Goal: Information Seeking & Learning: Learn about a topic

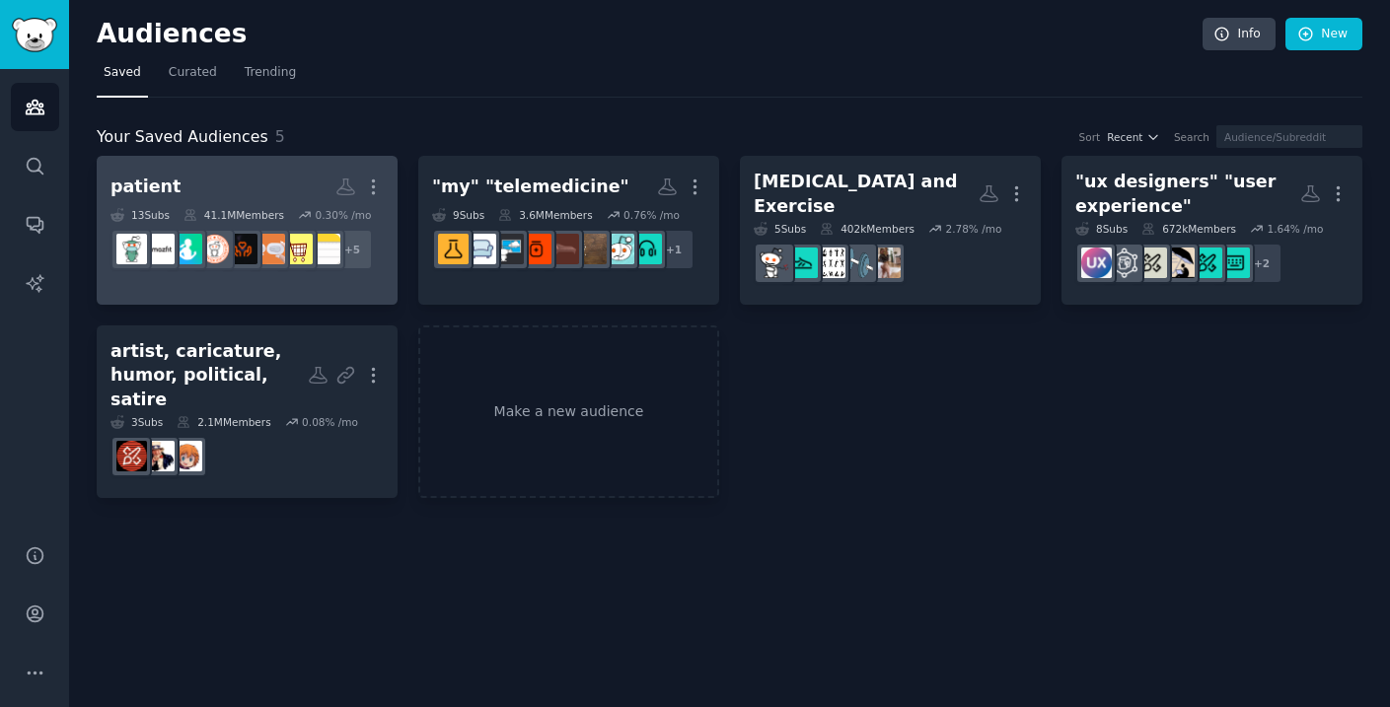
click at [298, 194] on h2 "patient More" at bounding box center [246, 187] width 273 height 35
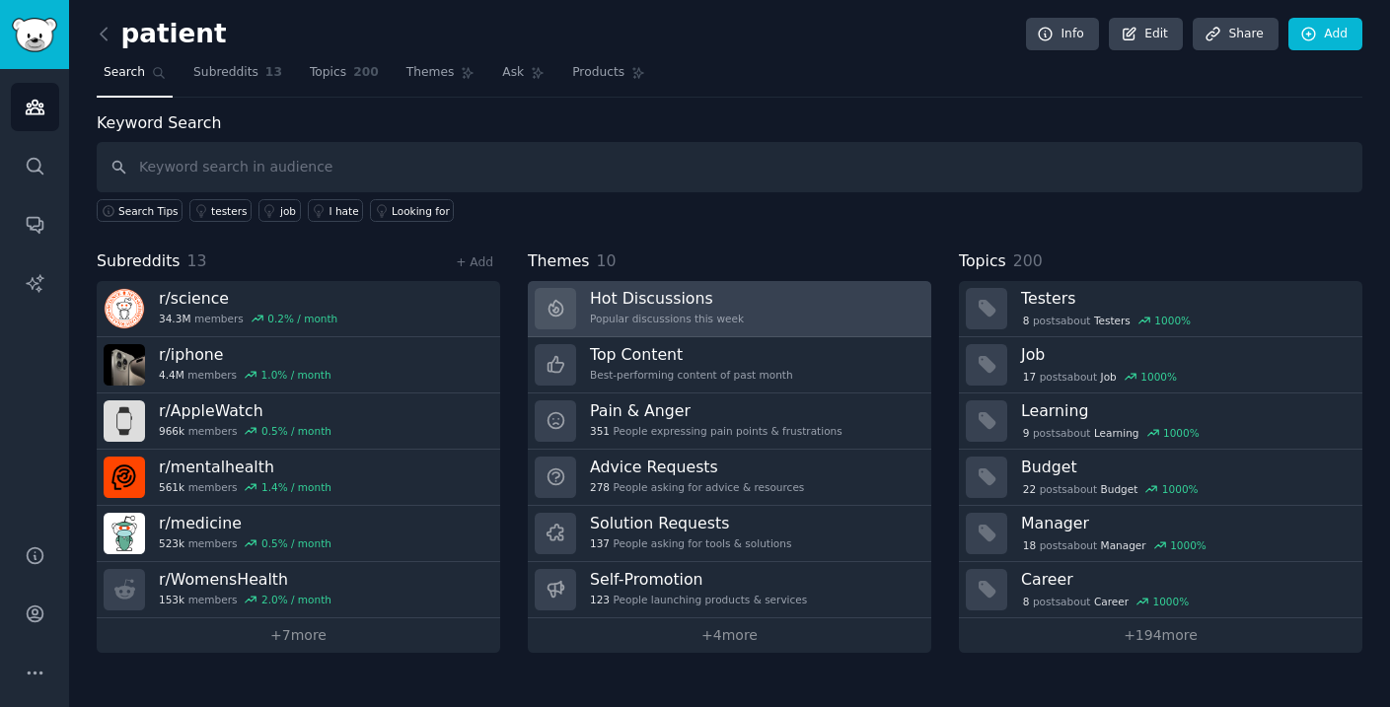
click at [678, 317] on div "Popular discussions this week" at bounding box center [667, 319] width 154 height 14
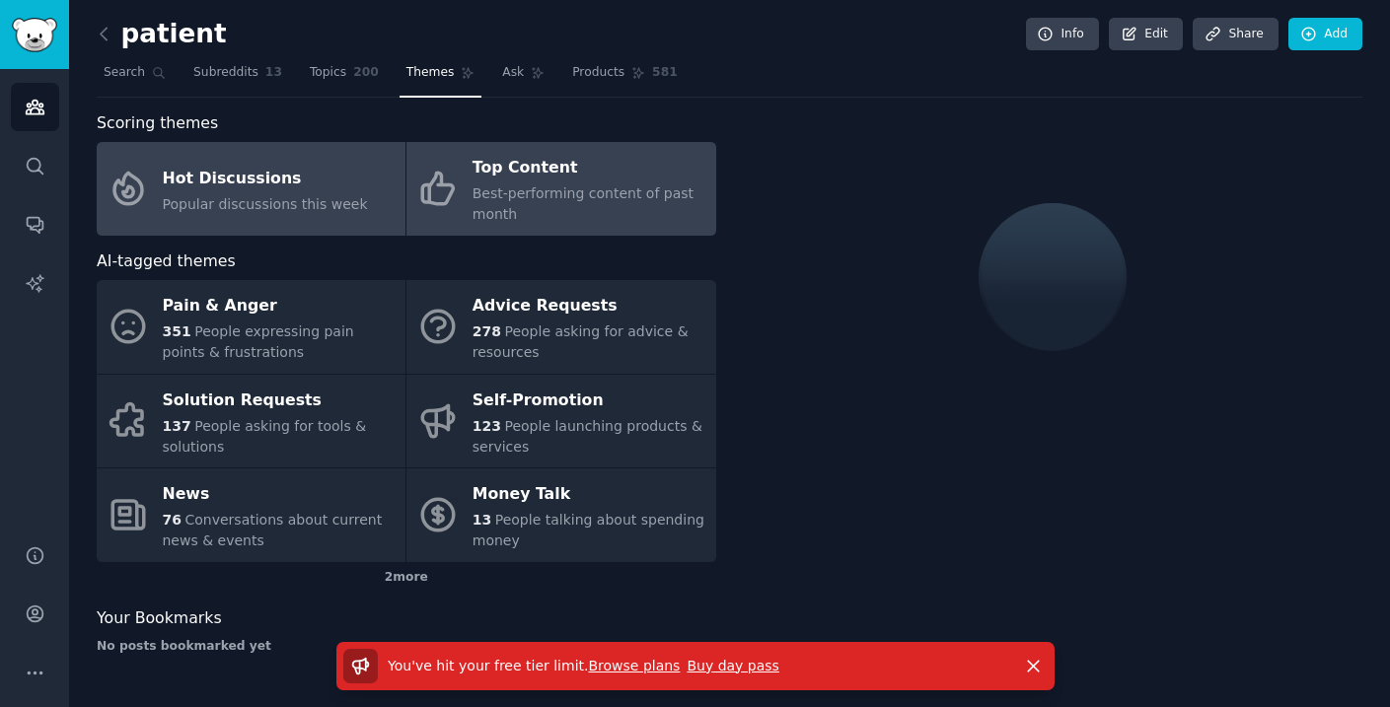
click at [595, 208] on div "Best-performing content of past month" at bounding box center [589, 203] width 233 height 41
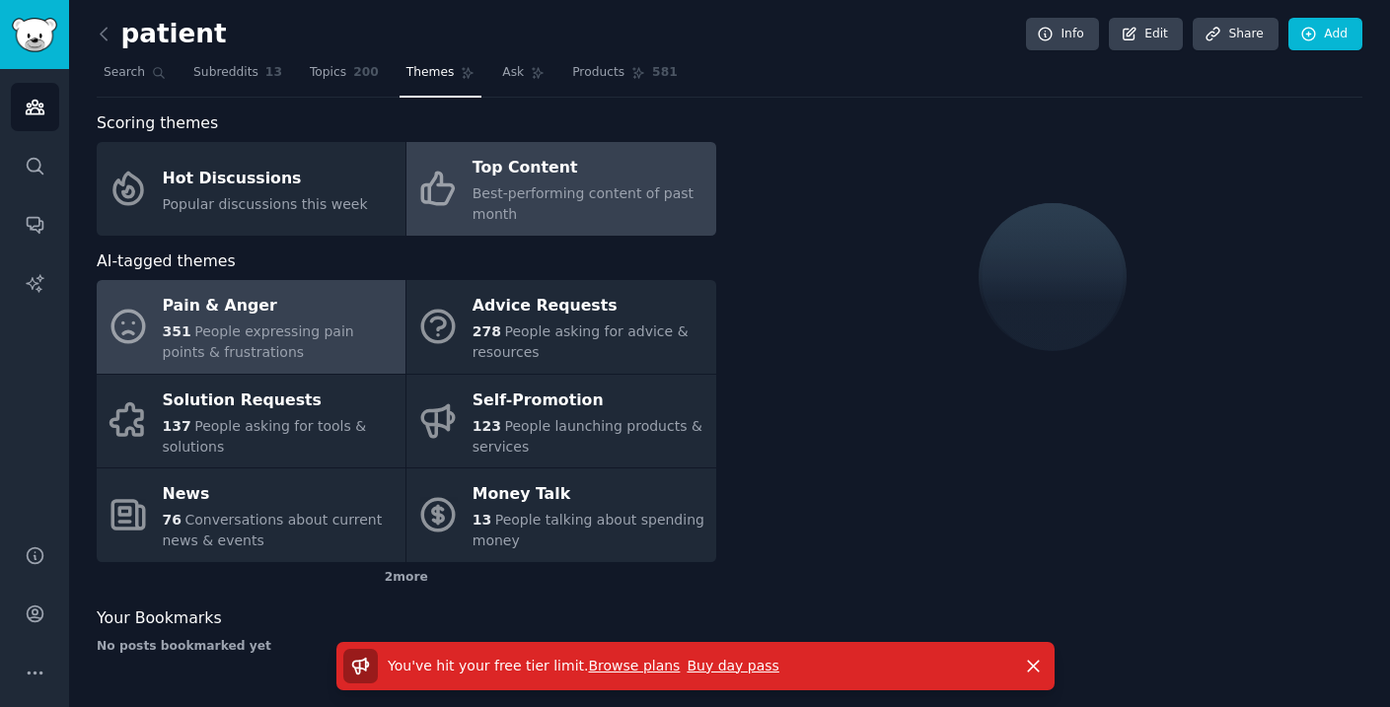
click at [297, 315] on div "Pain & Anger" at bounding box center [279, 307] width 233 height 32
